Goal: Transaction & Acquisition: Purchase product/service

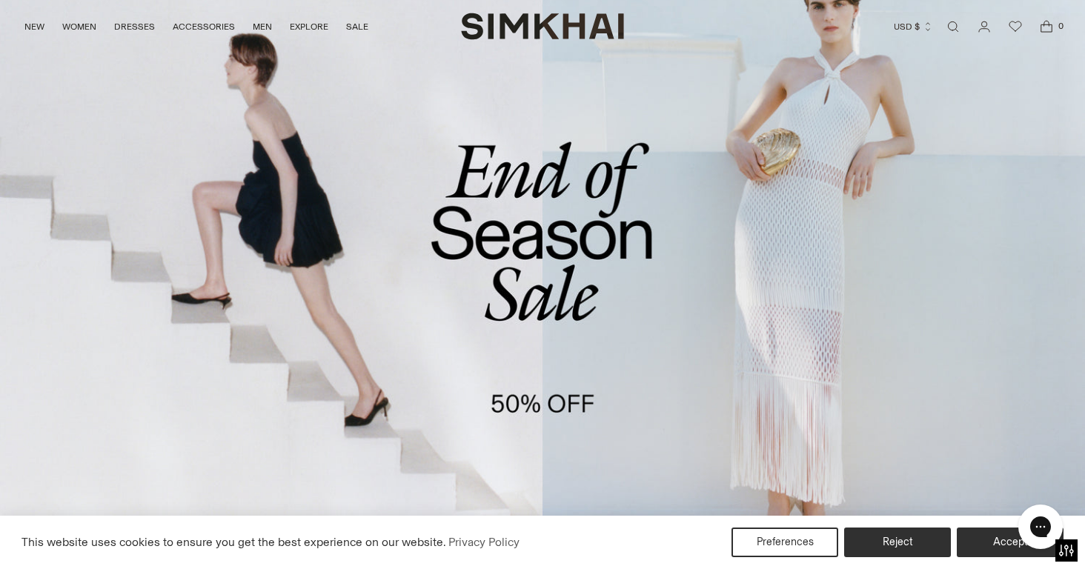
scroll to position [79, 0]
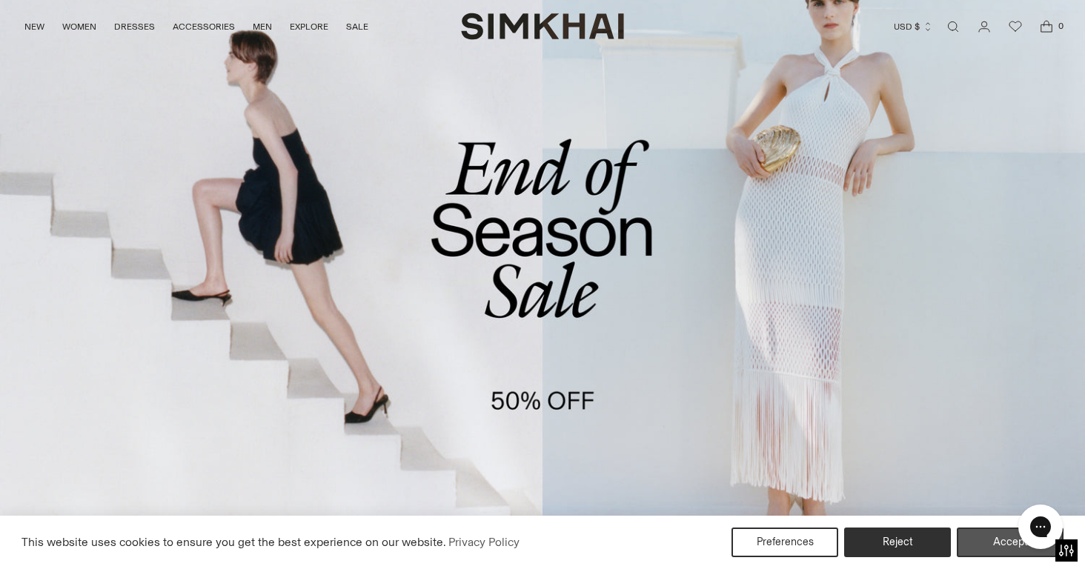
click at [1001, 544] on button "Accept" at bounding box center [1010, 543] width 107 height 30
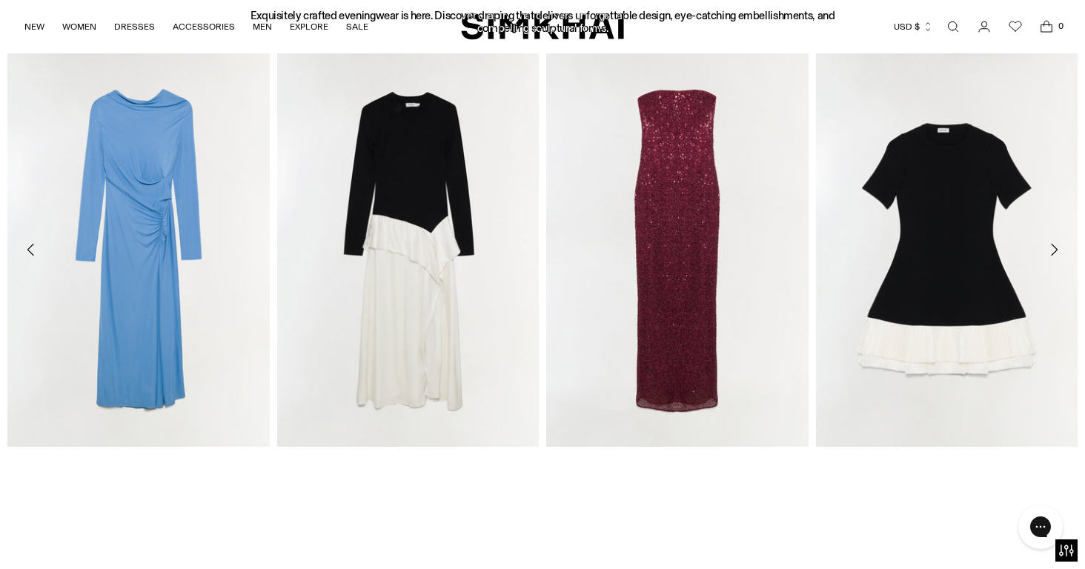
scroll to position [1799, 0]
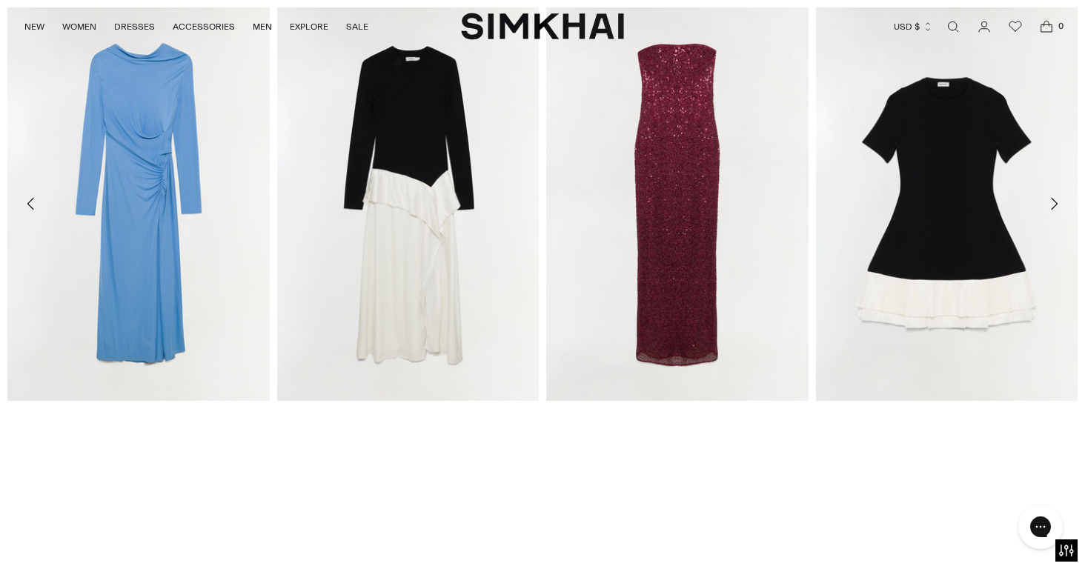
click at [1060, 199] on icon "Move to next carousel slide" at bounding box center [1054, 204] width 18 height 18
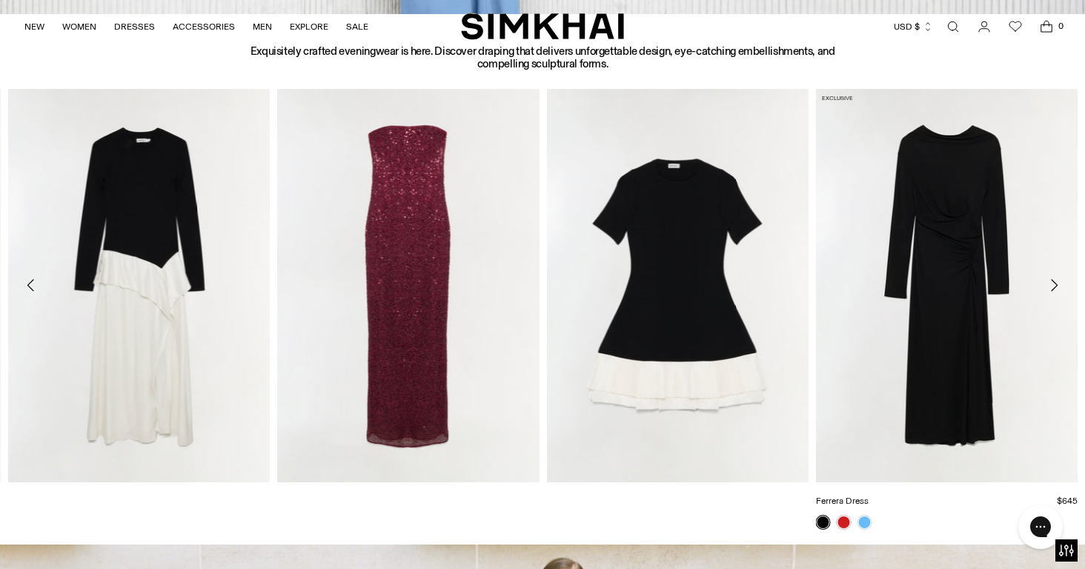
scroll to position [1769, 0]
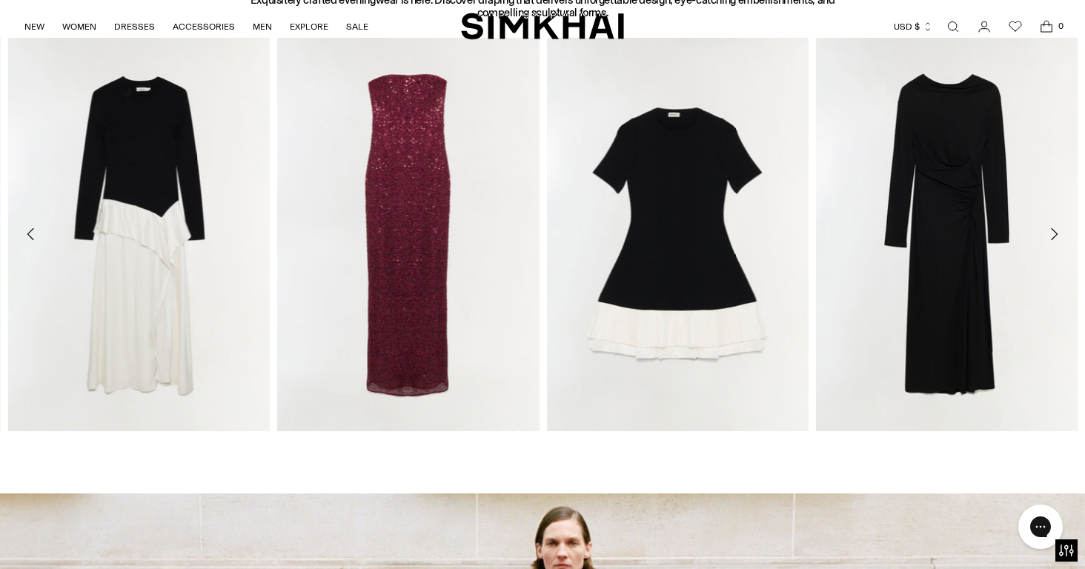
click at [1055, 232] on icon "Move to next carousel slide" at bounding box center [1054, 234] width 18 height 18
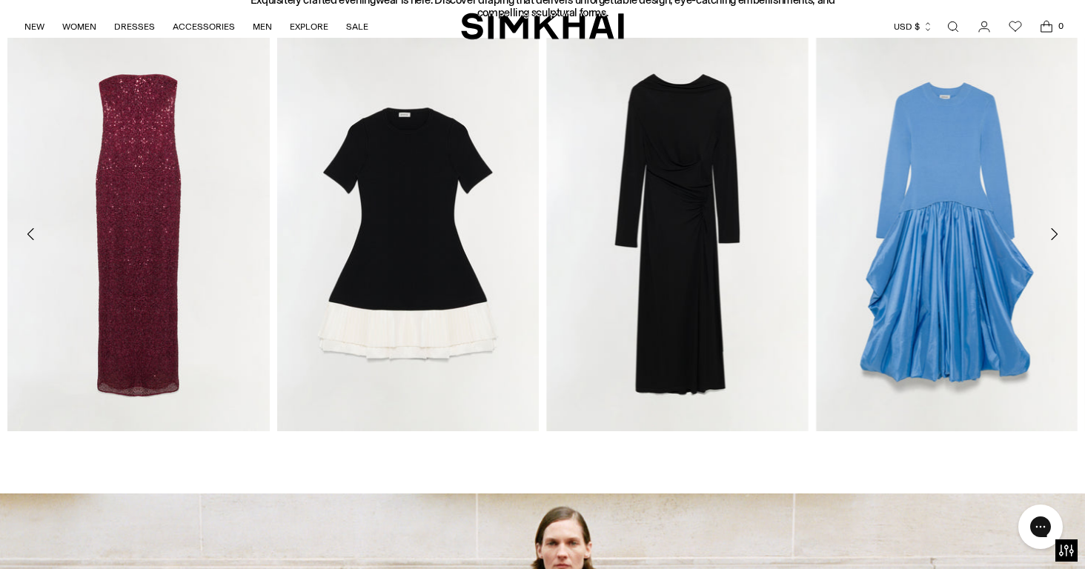
click at [1055, 232] on icon "Move to next carousel slide" at bounding box center [1054, 234] width 18 height 18
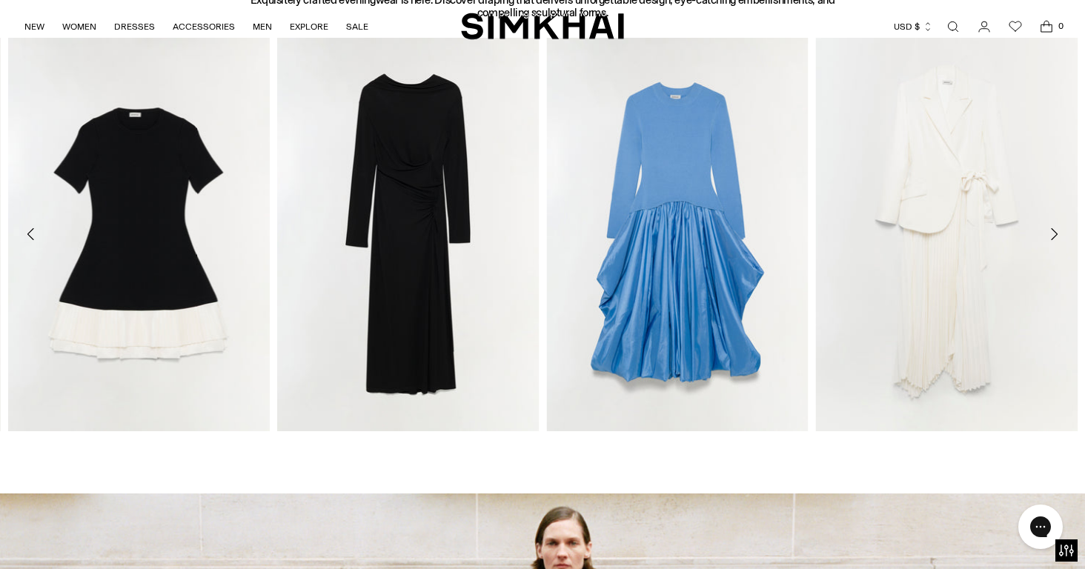
click at [1055, 232] on icon "Move to next carousel slide" at bounding box center [1054, 234] width 18 height 18
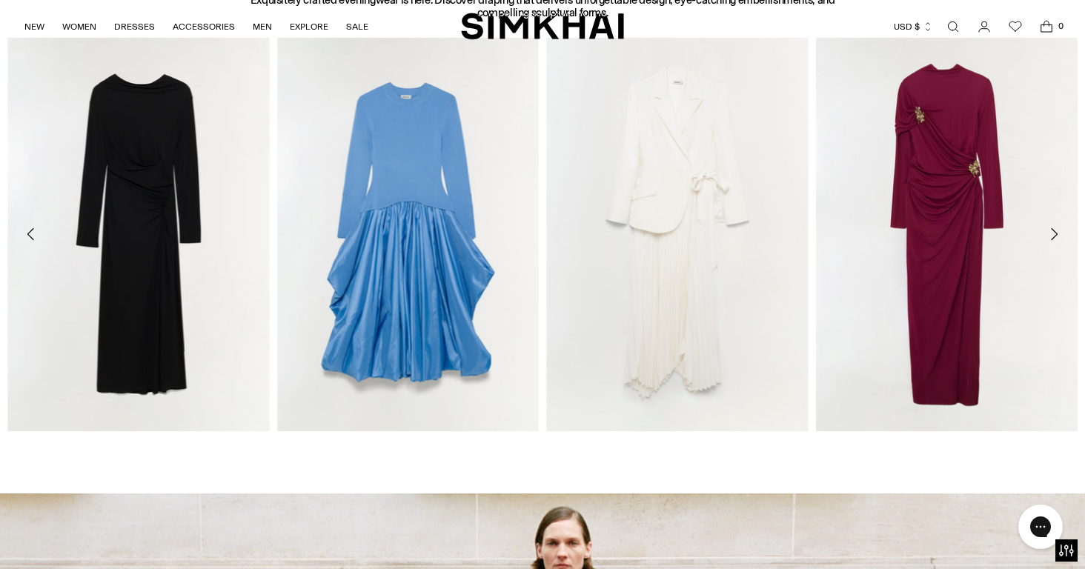
click at [1055, 232] on icon "Move to next carousel slide" at bounding box center [1054, 234] width 18 height 18
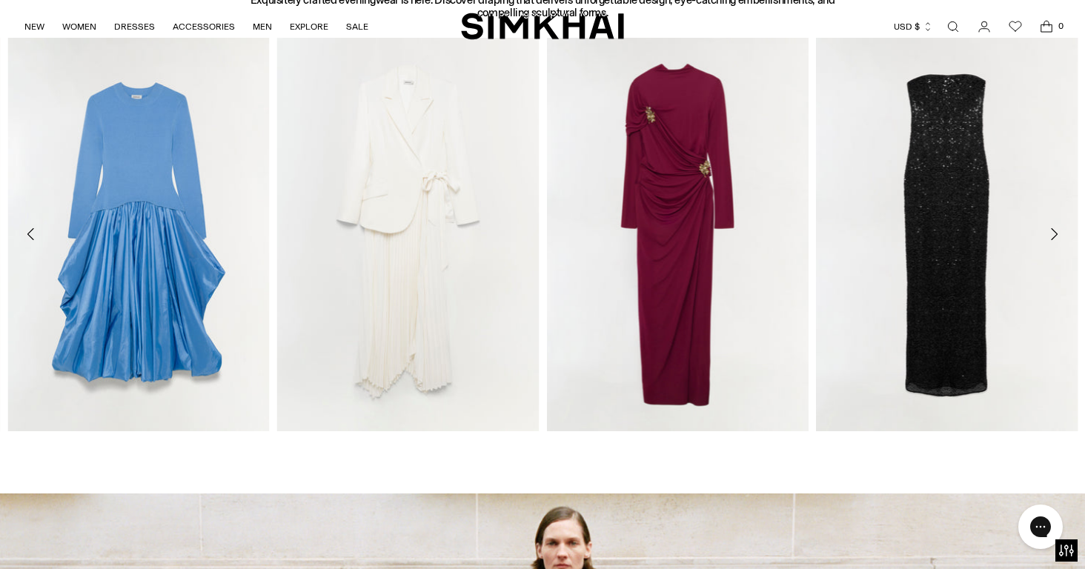
click at [1055, 232] on icon "Move to next carousel slide" at bounding box center [1054, 234] width 18 height 18
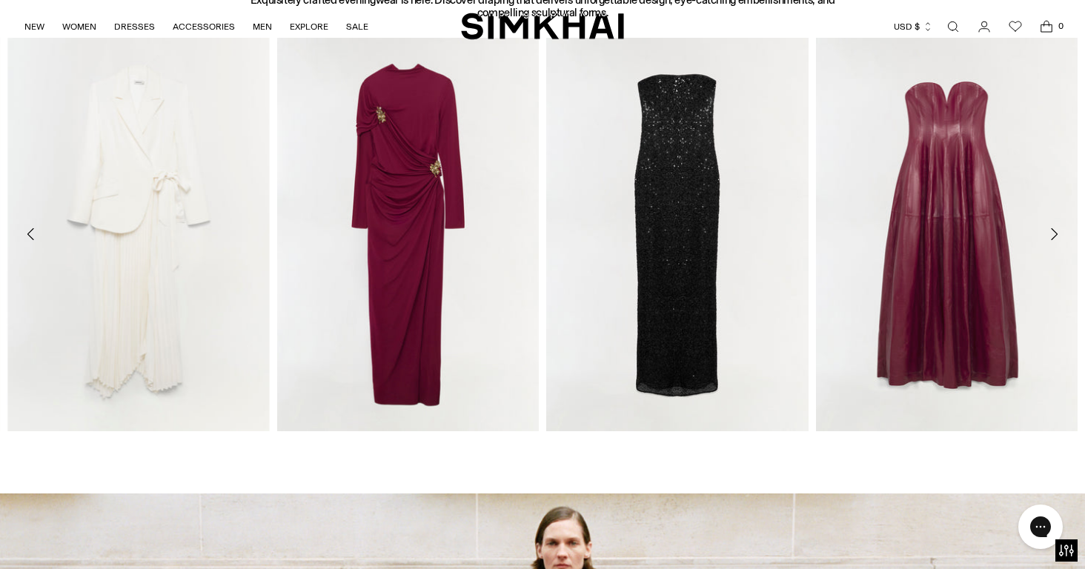
click at [1055, 232] on icon "Move to next carousel slide" at bounding box center [1054, 234] width 18 height 18
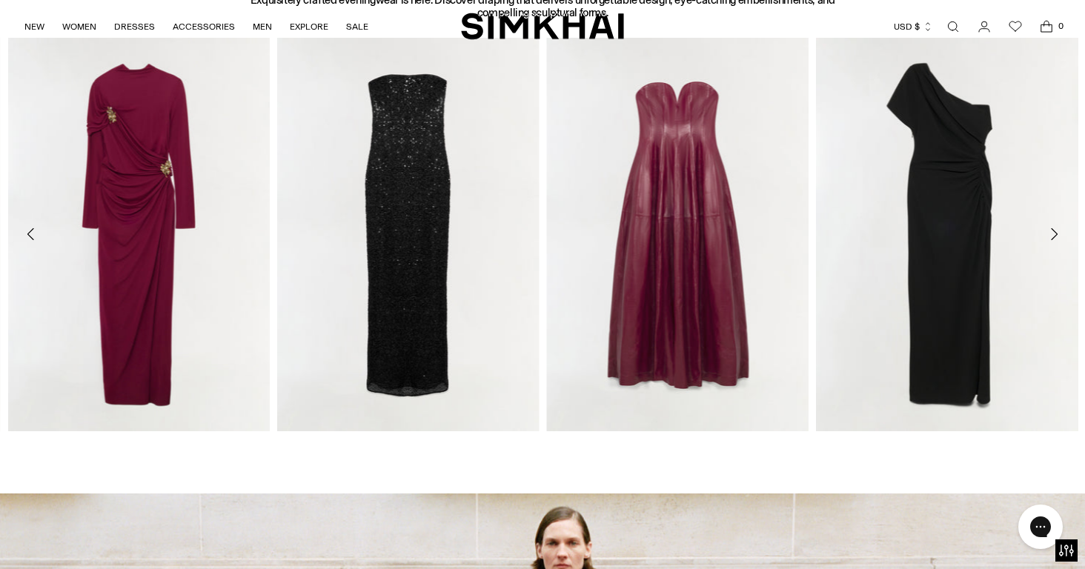
click at [1055, 232] on icon "Move to next carousel slide" at bounding box center [1054, 234] width 18 height 18
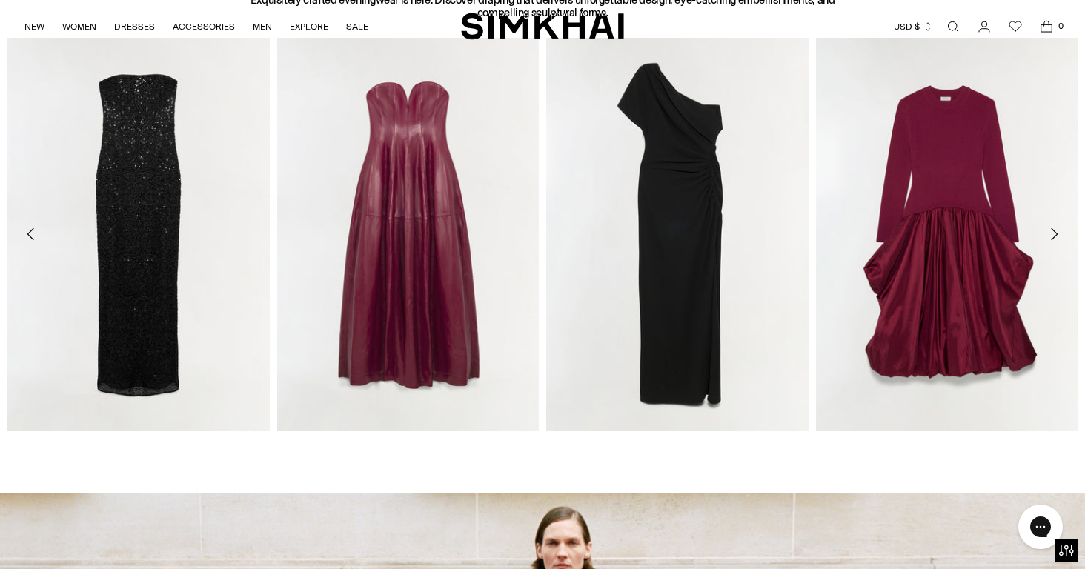
click at [1055, 232] on icon "Move to next carousel slide" at bounding box center [1054, 234] width 18 height 18
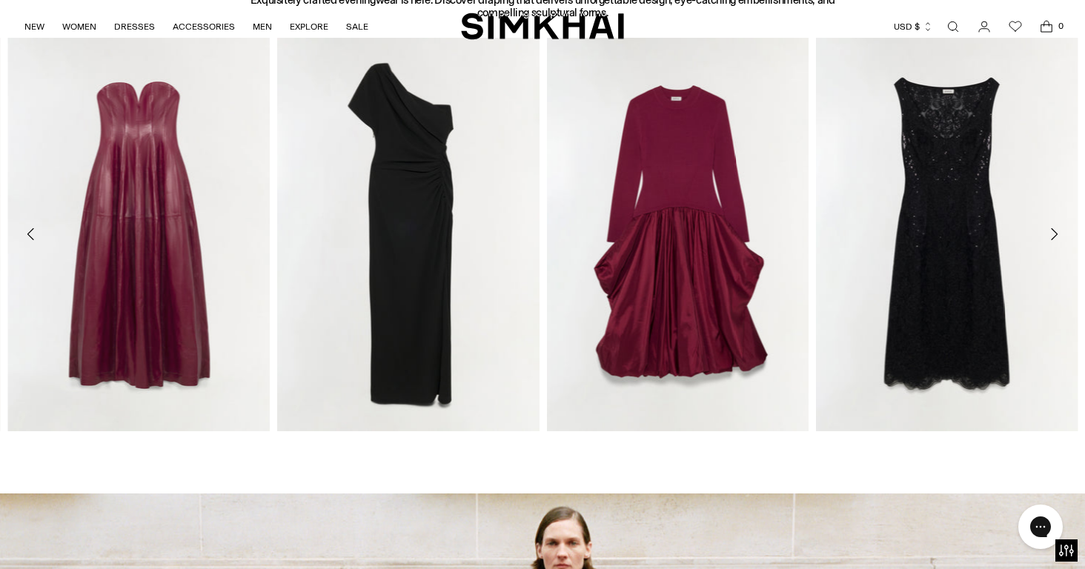
click at [1055, 232] on icon "Move to next carousel slide" at bounding box center [1054, 234] width 18 height 18
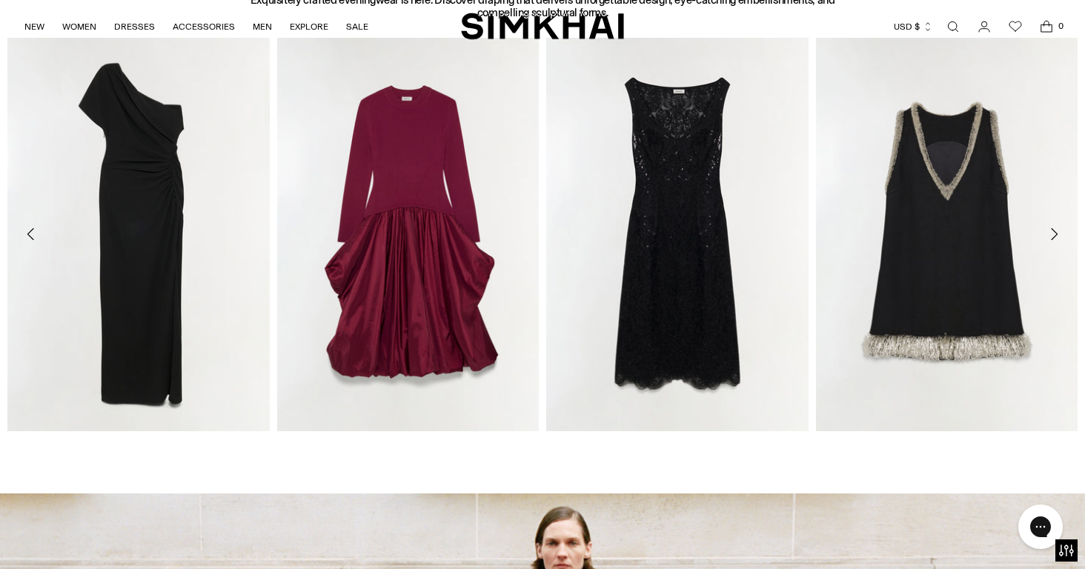
click at [1055, 232] on icon "Move to next carousel slide" at bounding box center [1054, 234] width 18 height 18
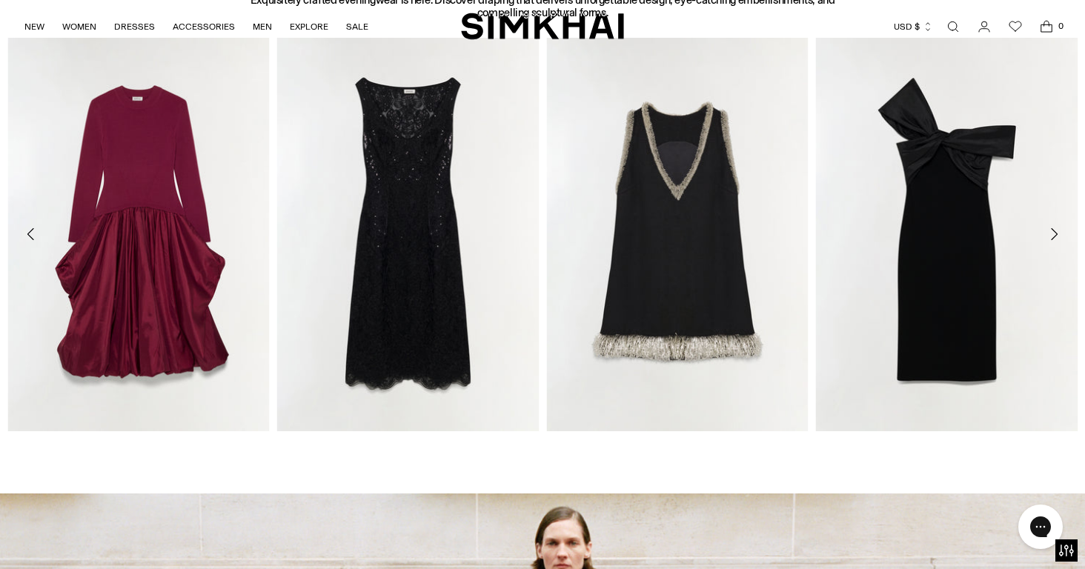
click at [1055, 232] on icon "Move to next carousel slide" at bounding box center [1054, 234] width 18 height 18
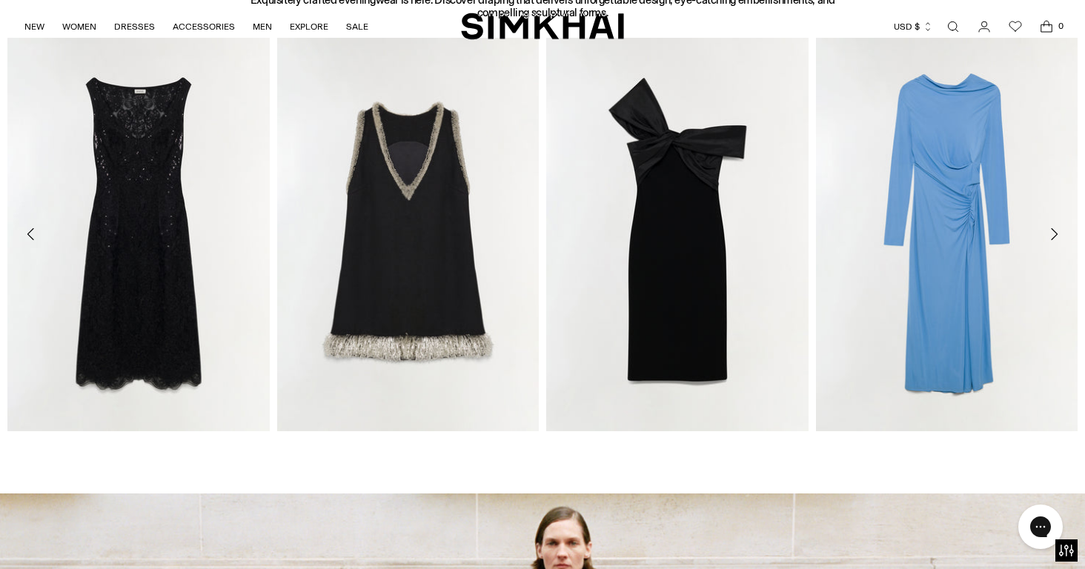
click at [1055, 232] on icon "Move to next carousel slide" at bounding box center [1054, 234] width 18 height 18
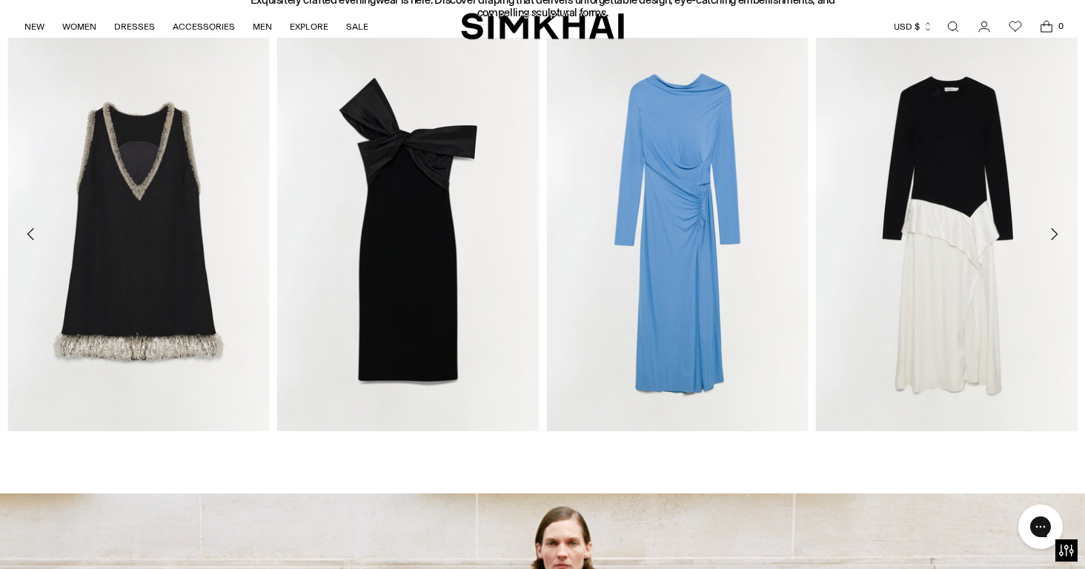
click at [1055, 232] on icon "Move to next carousel slide" at bounding box center [1054, 234] width 18 height 18
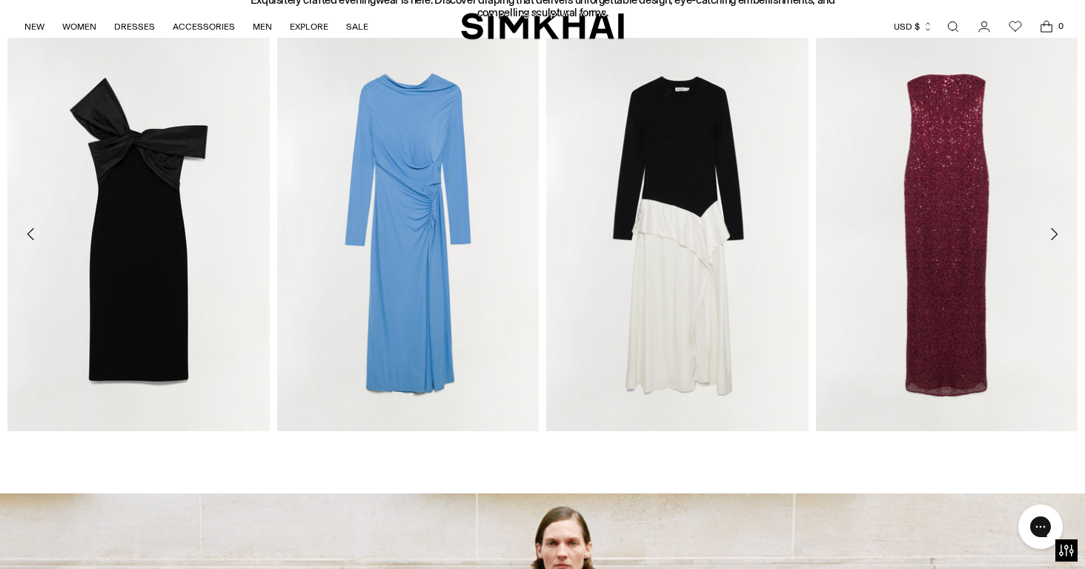
click at [1055, 232] on icon "Move to next carousel slide" at bounding box center [1054, 234] width 18 height 18
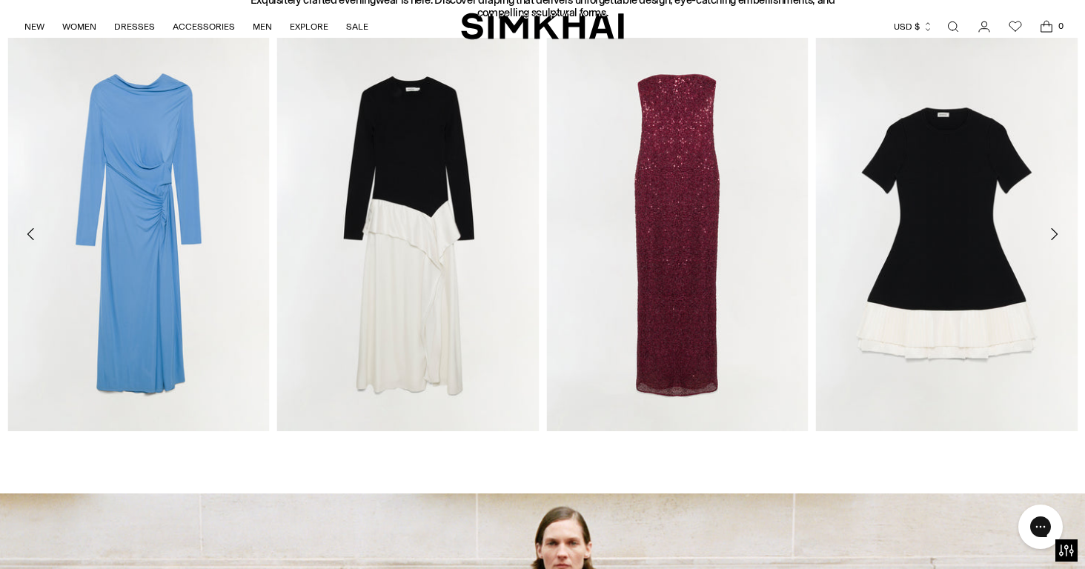
click at [1055, 232] on icon "Move to next carousel slide" at bounding box center [1054, 234] width 18 height 18
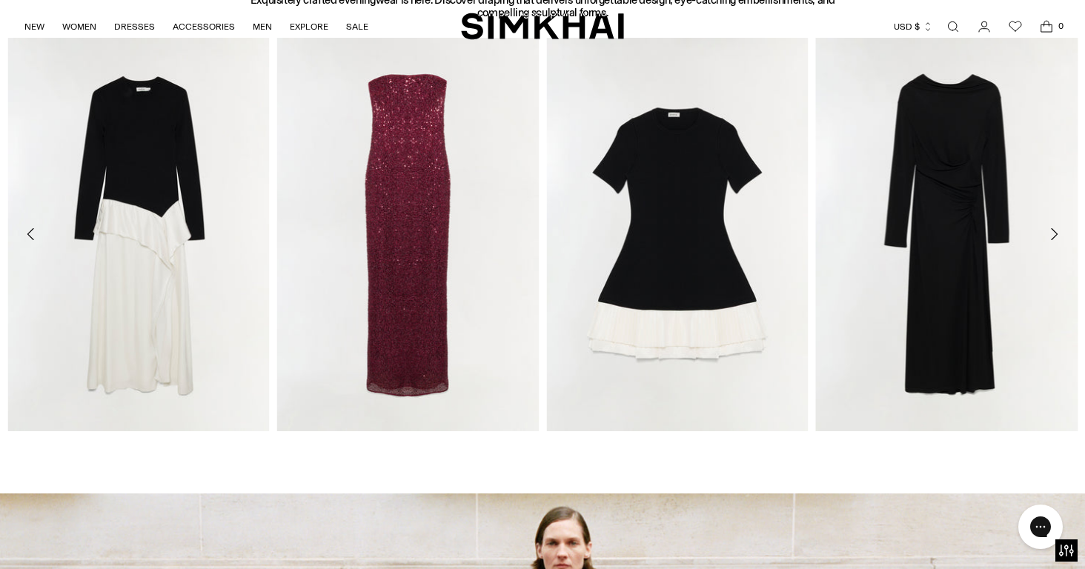
click at [1055, 232] on icon "Move to next carousel slide" at bounding box center [1054, 234] width 18 height 18
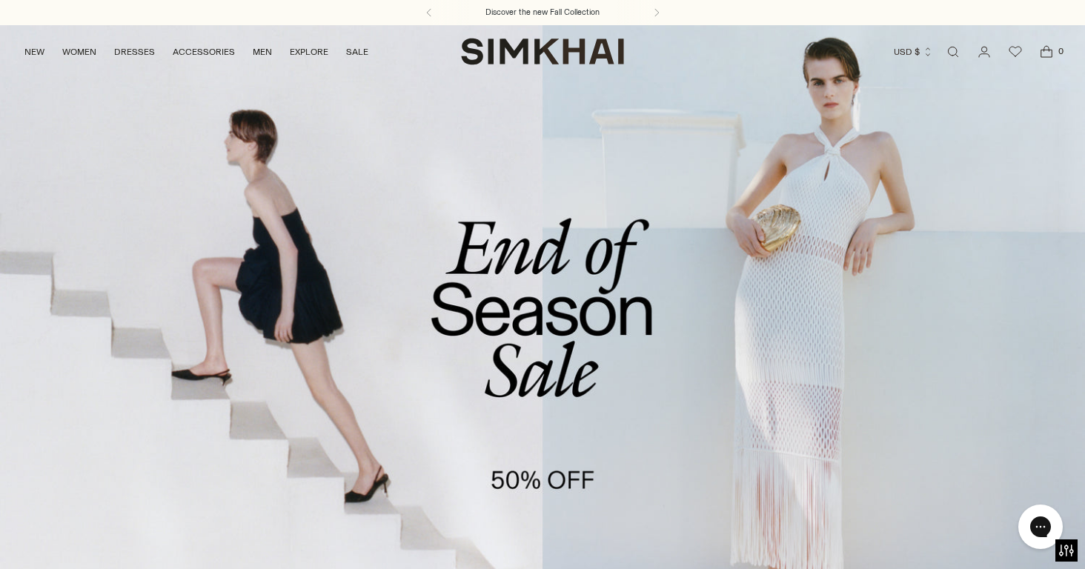
scroll to position [0, 0]
click at [541, 334] on link "/collections/sale" at bounding box center [542, 335] width 1085 height 622
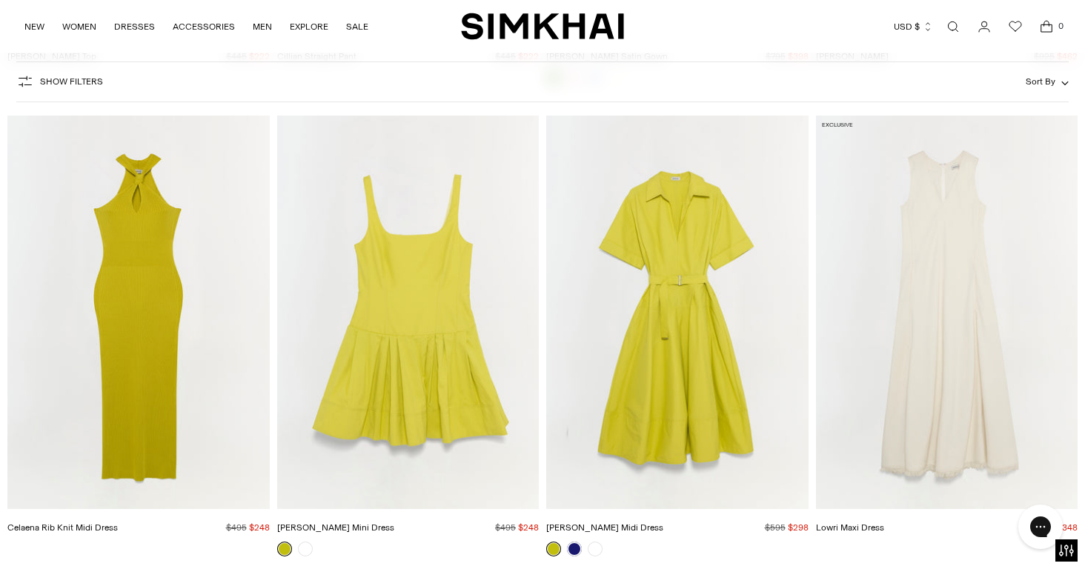
scroll to position [12259, 0]
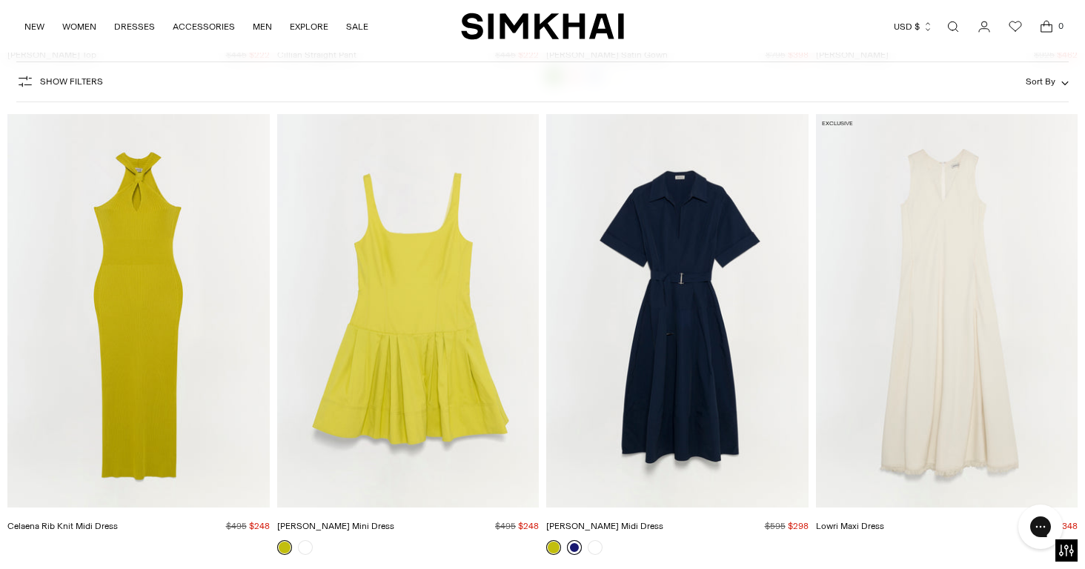
click at [575, 540] on link at bounding box center [574, 547] width 15 height 15
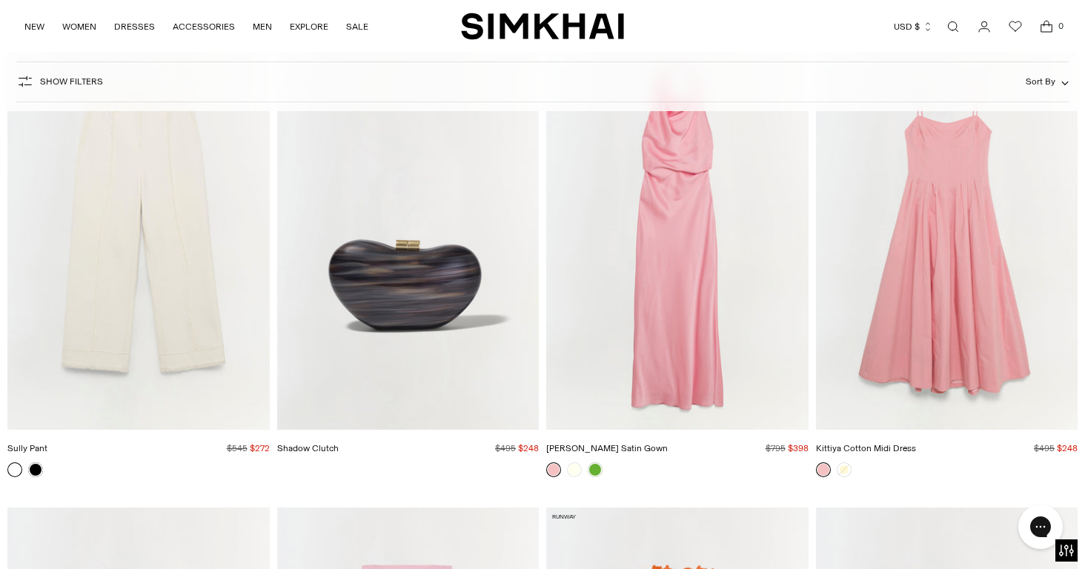
scroll to position [13733, 0]
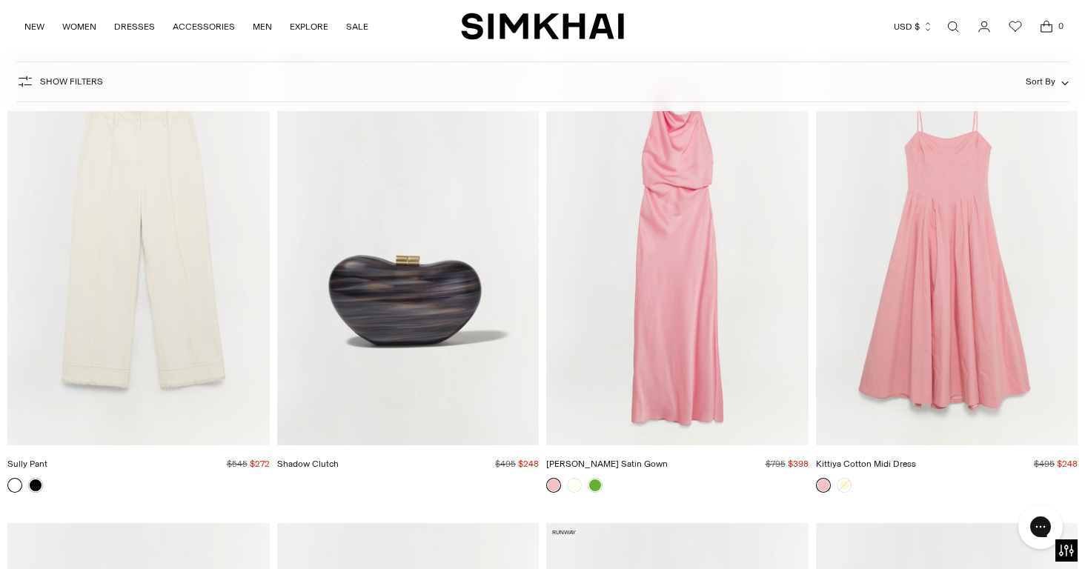
click at [0, 0] on img "Reannon Satin Gown" at bounding box center [0, 0] width 0 height 0
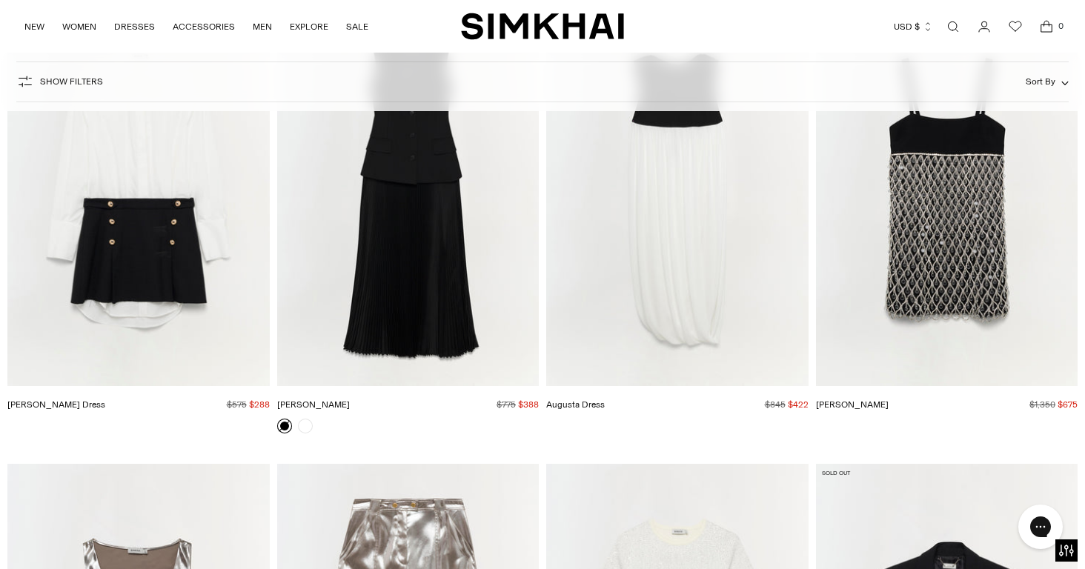
scroll to position [15127, 0]
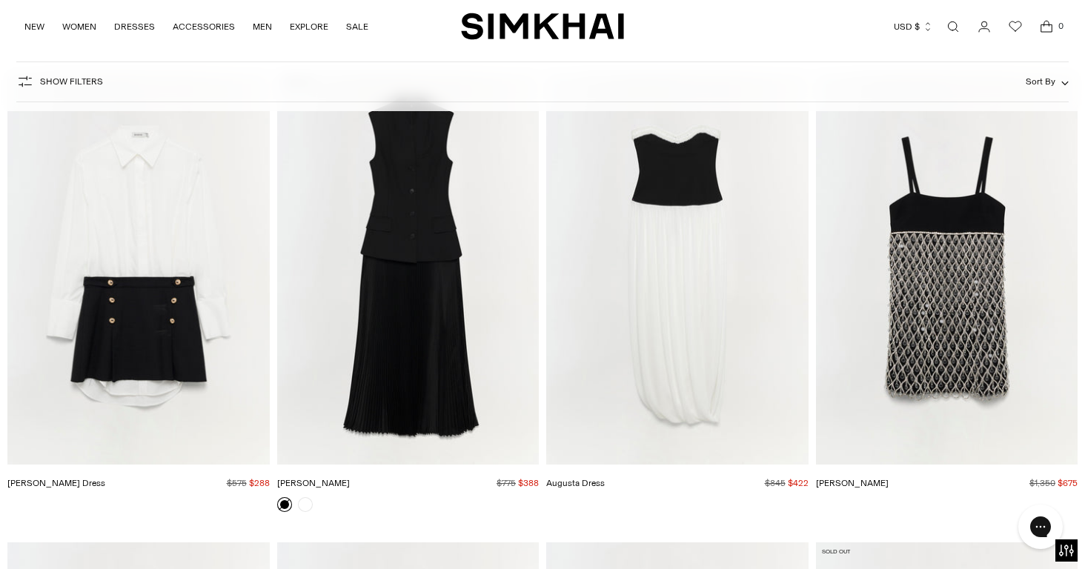
click at [0, 0] on img "Warren Dress" at bounding box center [0, 0] width 0 height 0
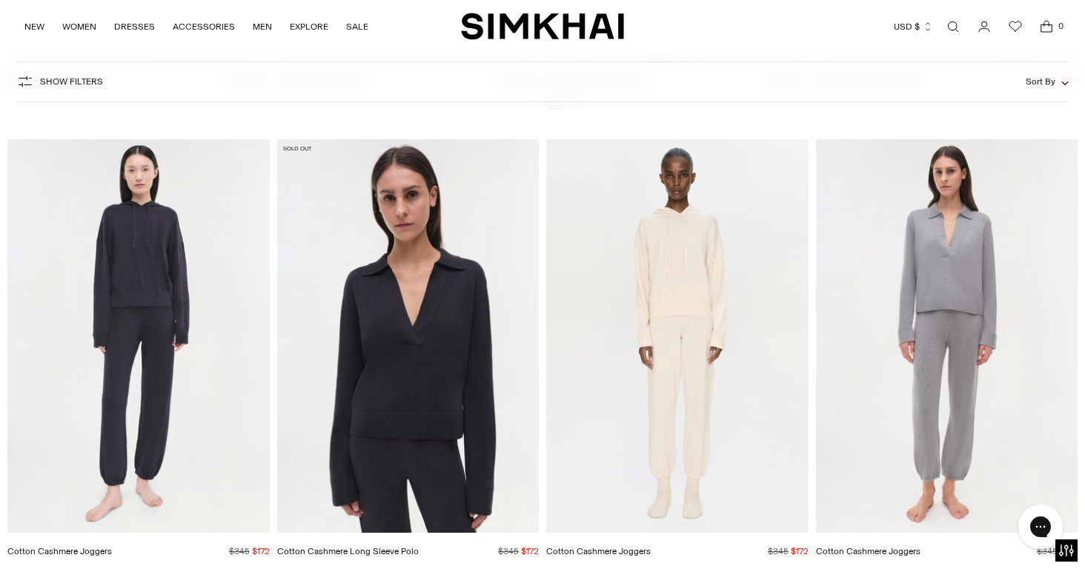
scroll to position [29068, 0]
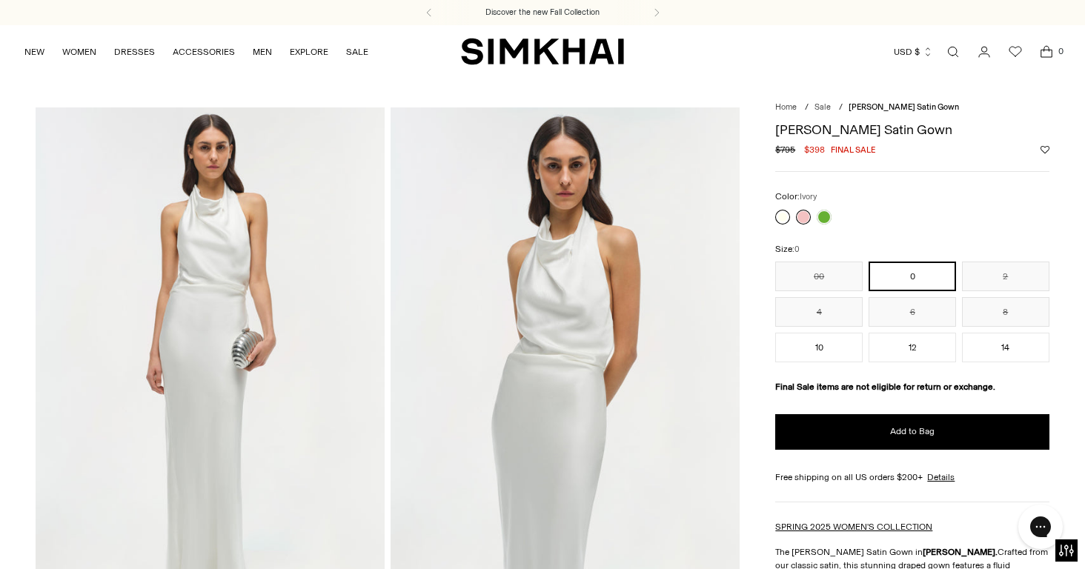
click at [785, 213] on link at bounding box center [782, 217] width 15 height 15
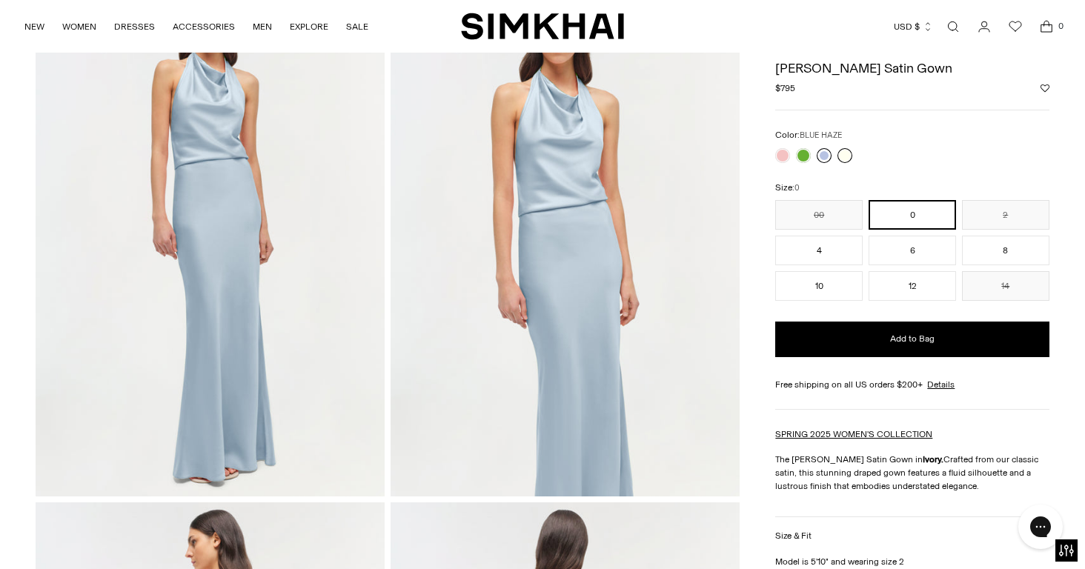
scroll to position [132, 0]
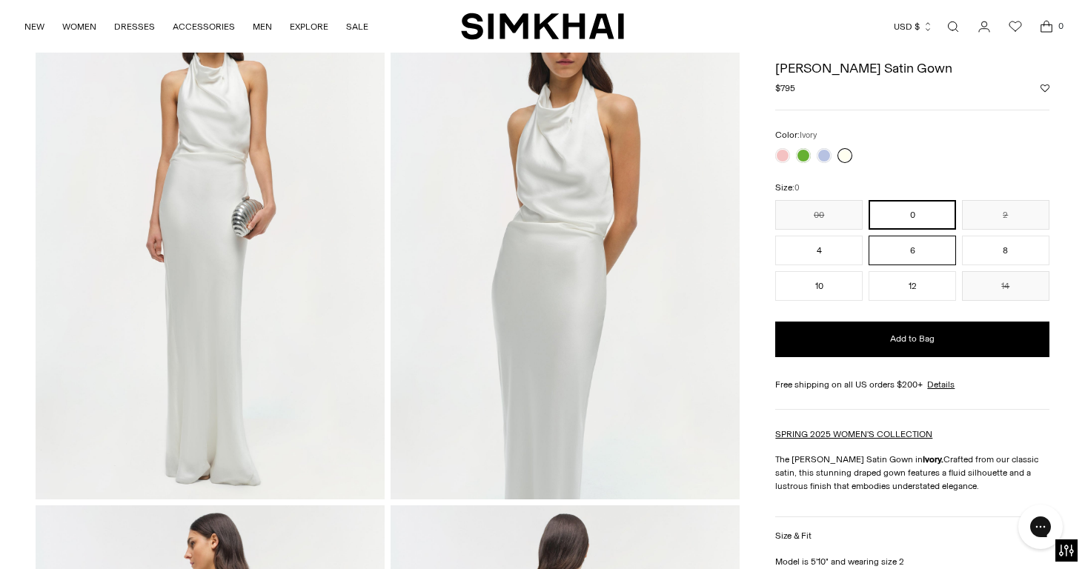
click at [909, 248] on button "6" at bounding box center [912, 251] width 87 height 30
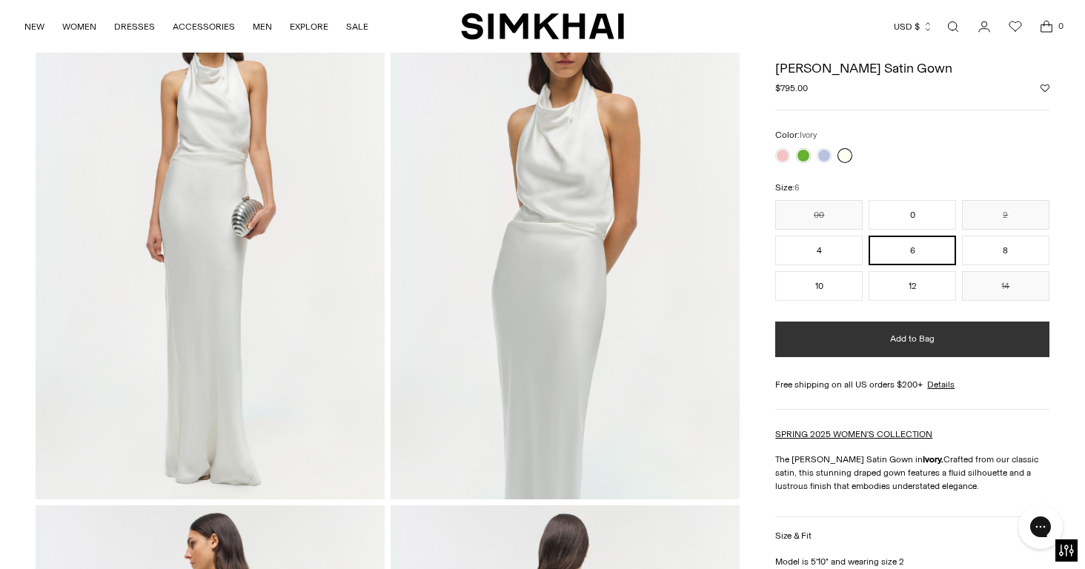
click at [902, 337] on span "Add to Bag" at bounding box center [912, 339] width 44 height 13
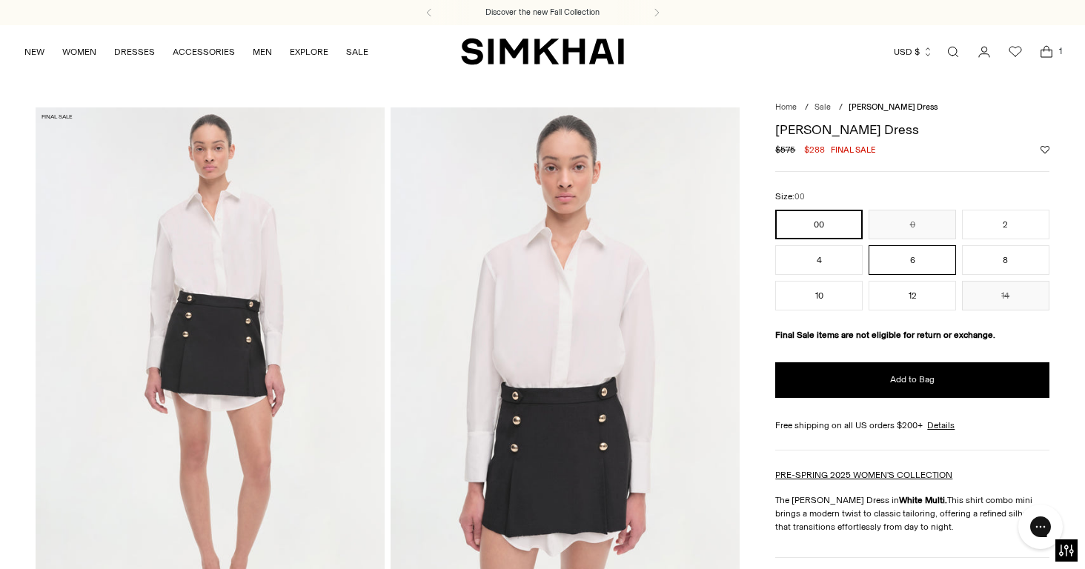
click at [919, 254] on button "6" at bounding box center [912, 260] width 87 height 30
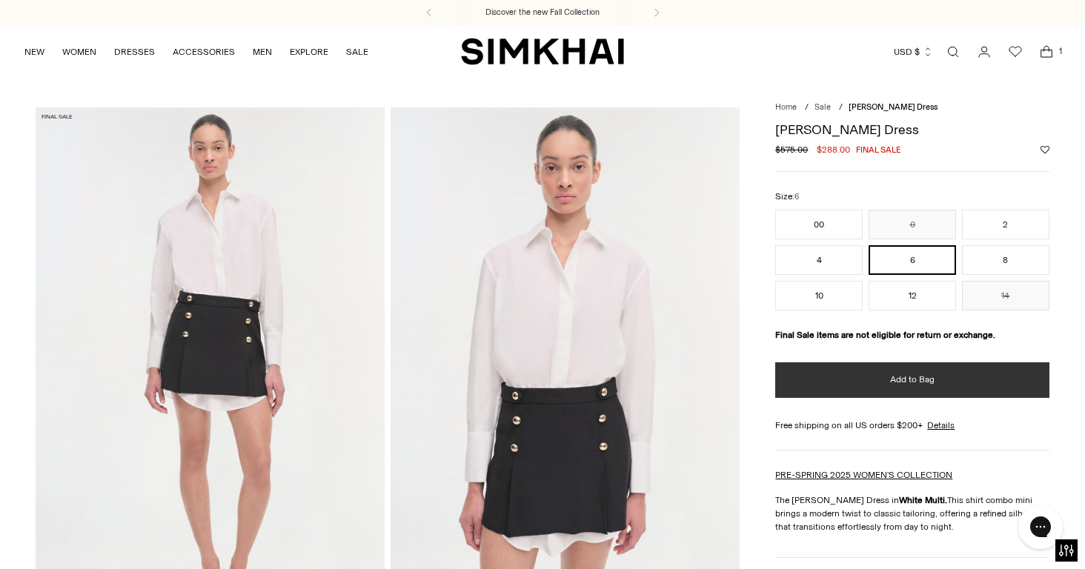
click at [905, 375] on span "Add to Bag" at bounding box center [912, 380] width 44 height 13
